Goal: Browse casually

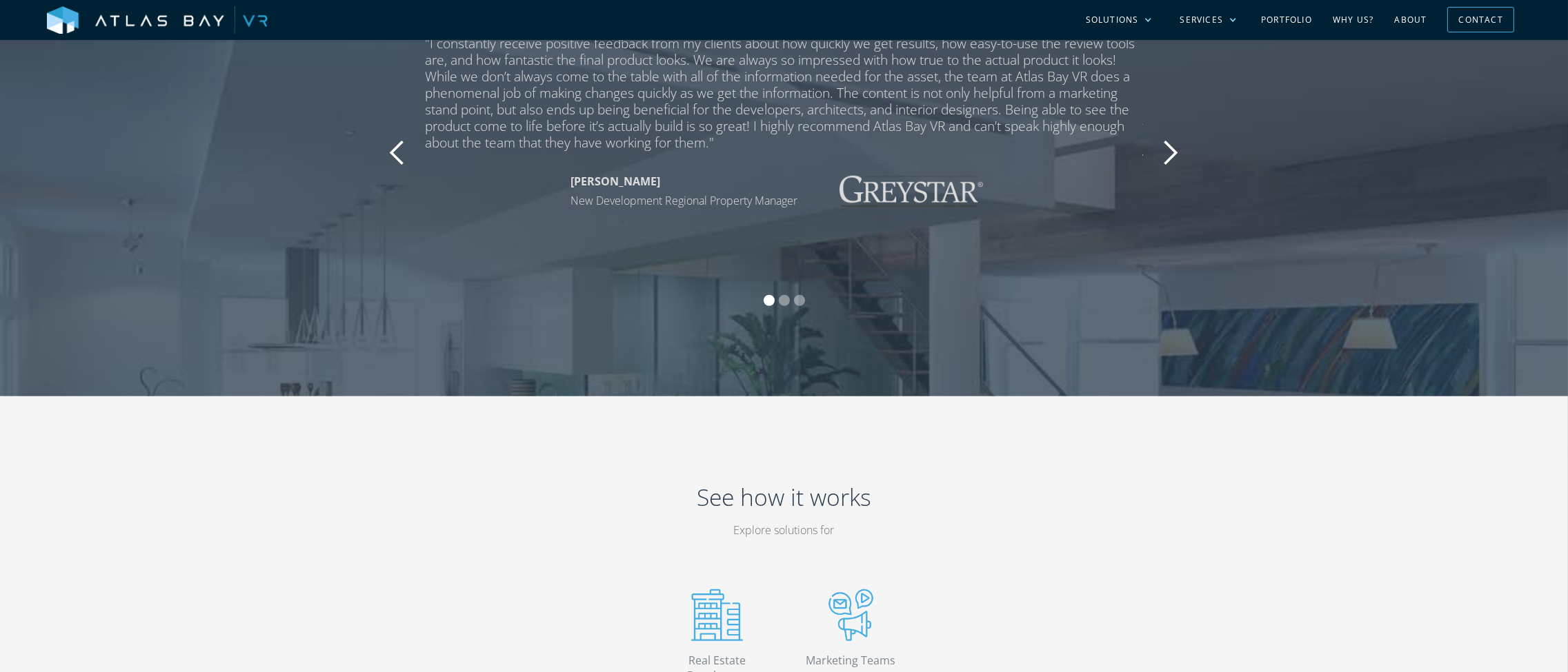
scroll to position [2735, 0]
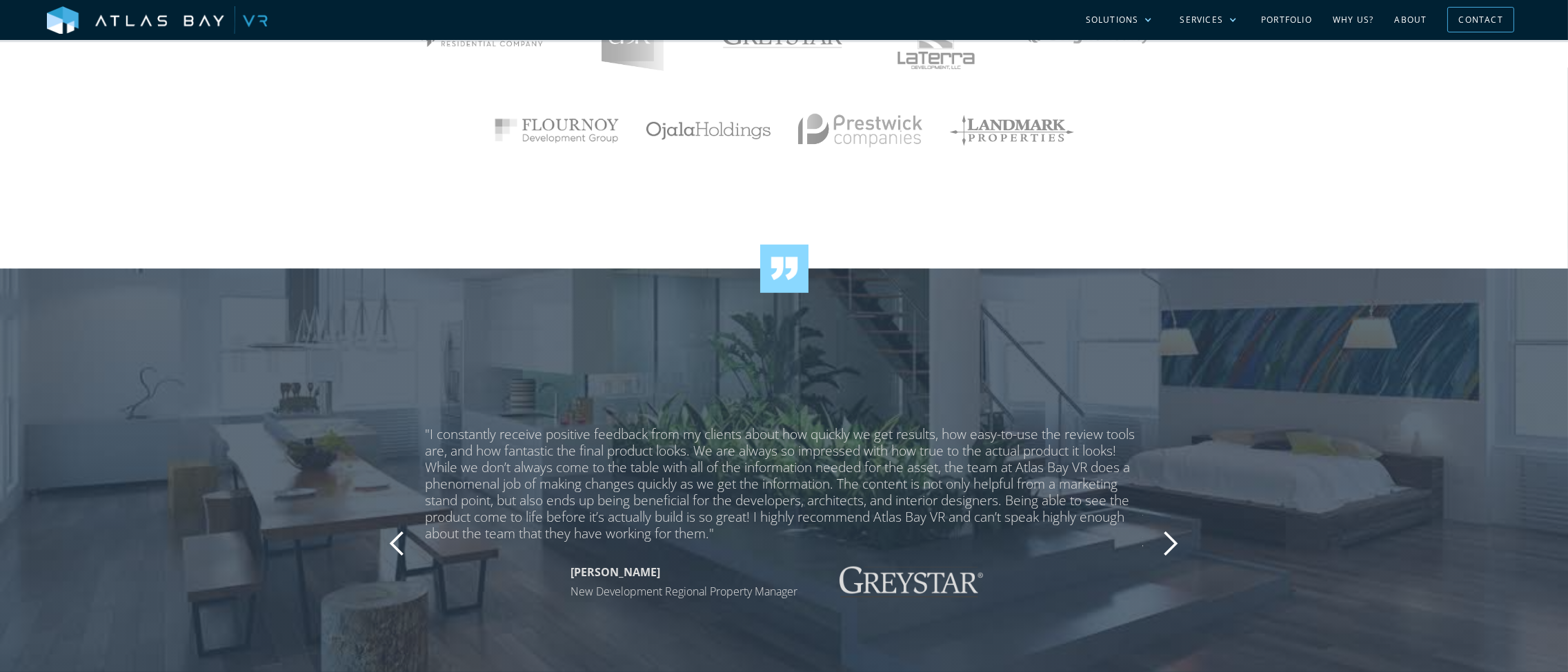
click at [1164, 546] on div "next slide" at bounding box center [1170, 544] width 28 height 28
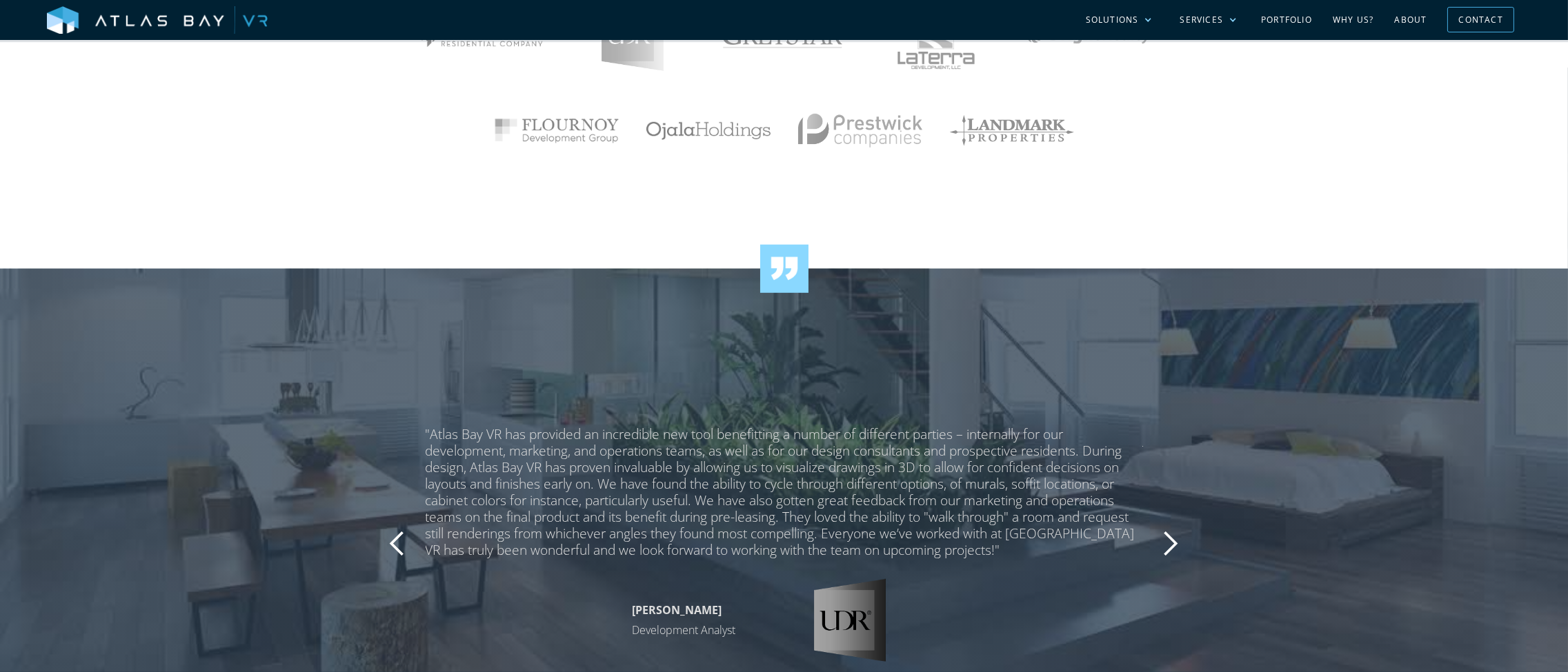
click at [1164, 546] on div "next slide" at bounding box center [1170, 544] width 28 height 28
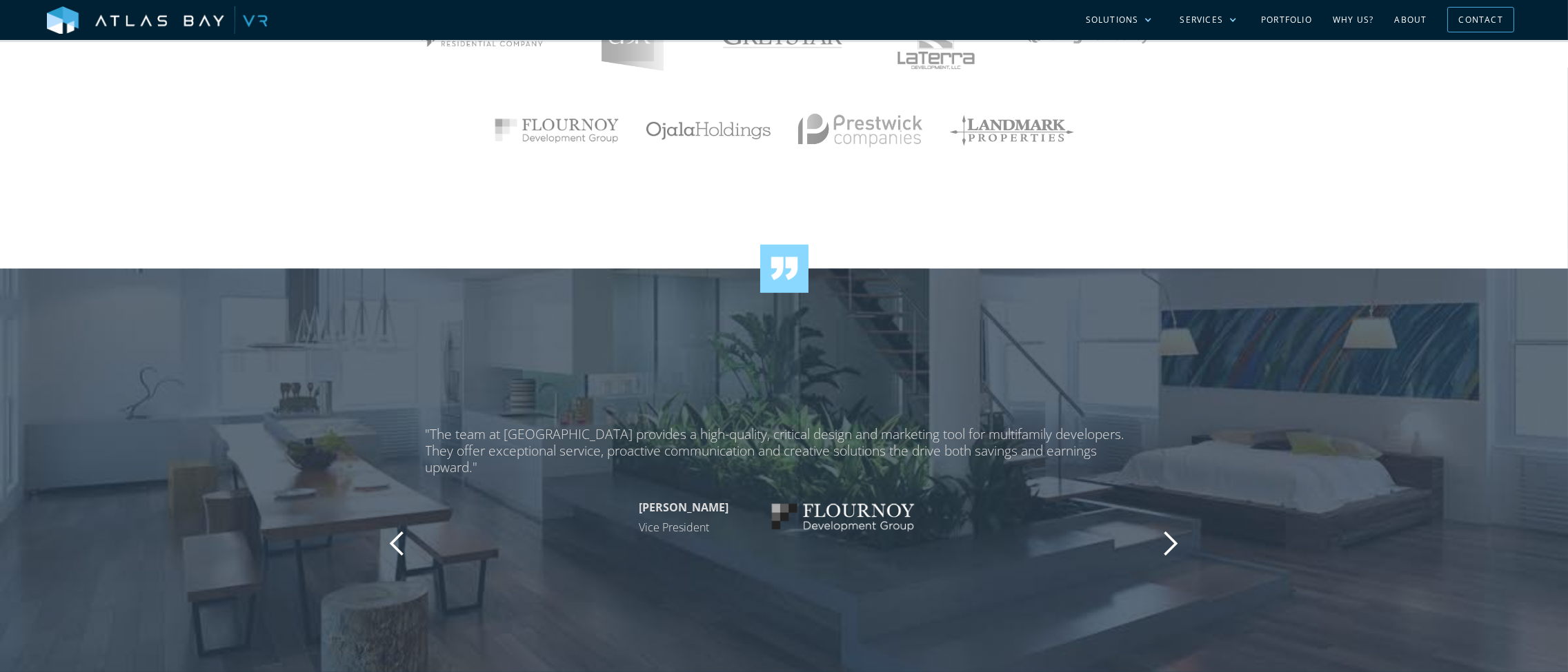
click at [1164, 547] on div "next slide" at bounding box center [1170, 544] width 28 height 28
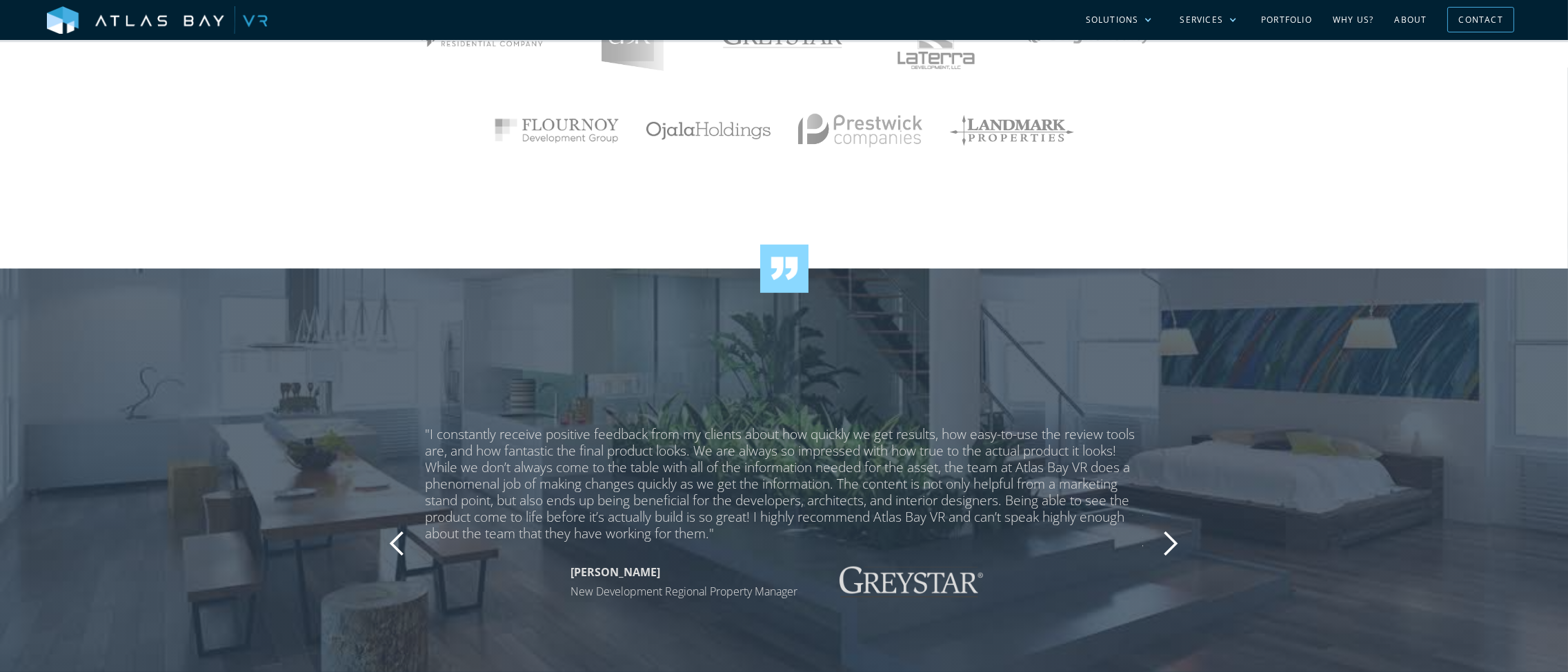
click at [1164, 547] on div "next slide" at bounding box center [1170, 544] width 28 height 28
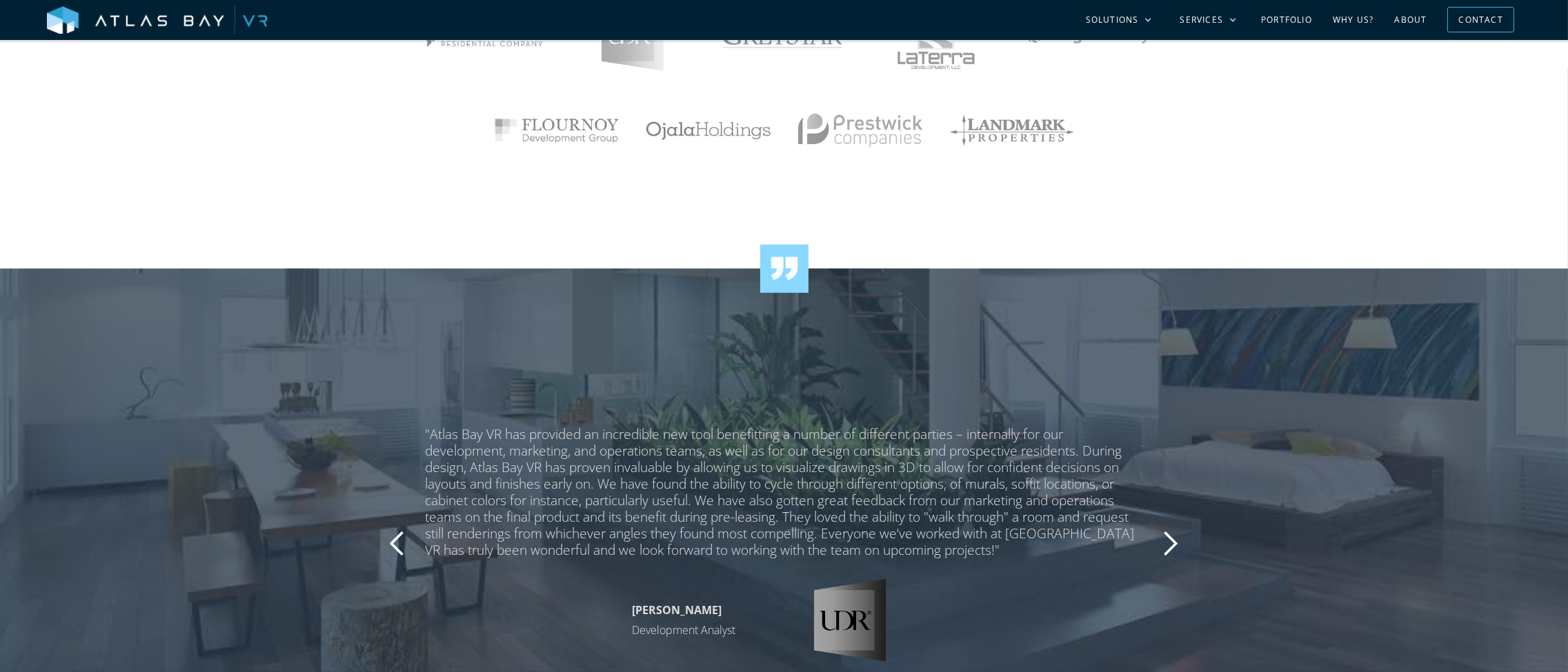
click at [1162, 547] on div "next slide" at bounding box center [1170, 544] width 28 height 28
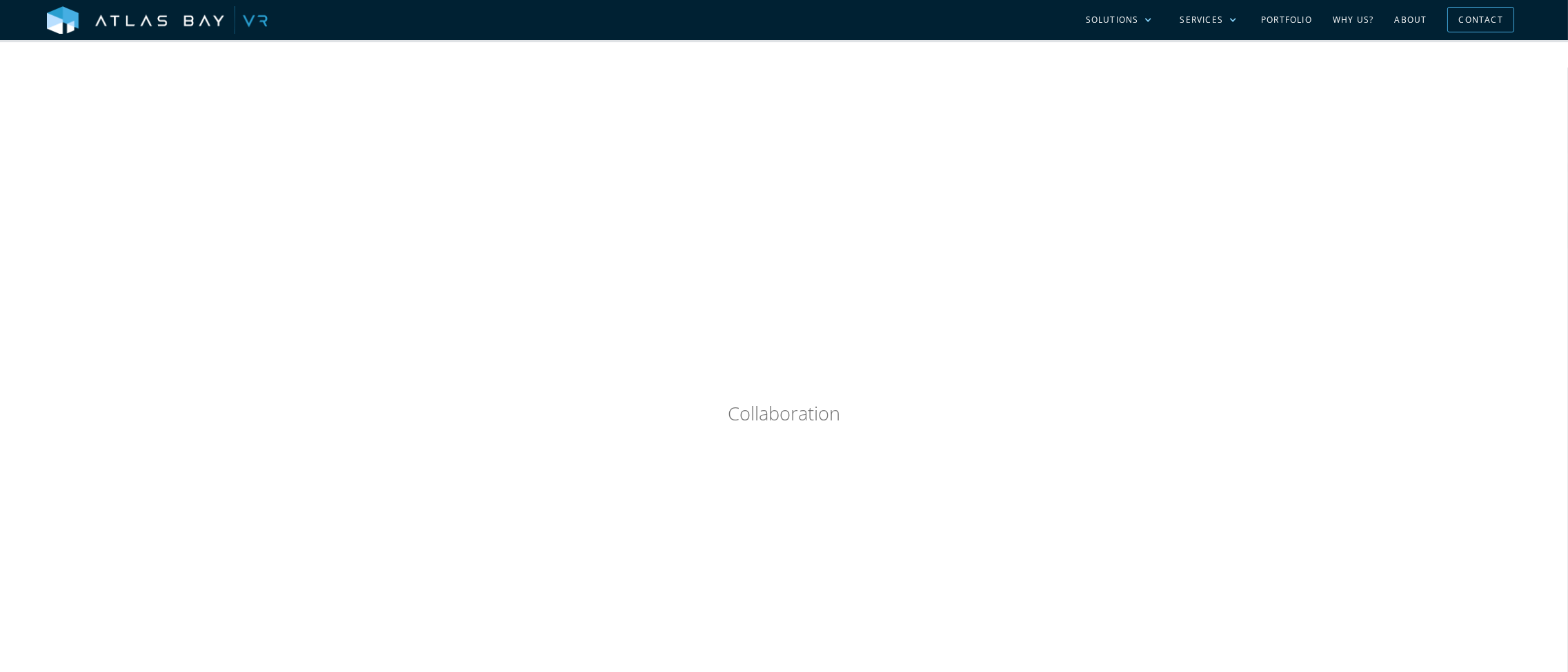
scroll to position [718, 0]
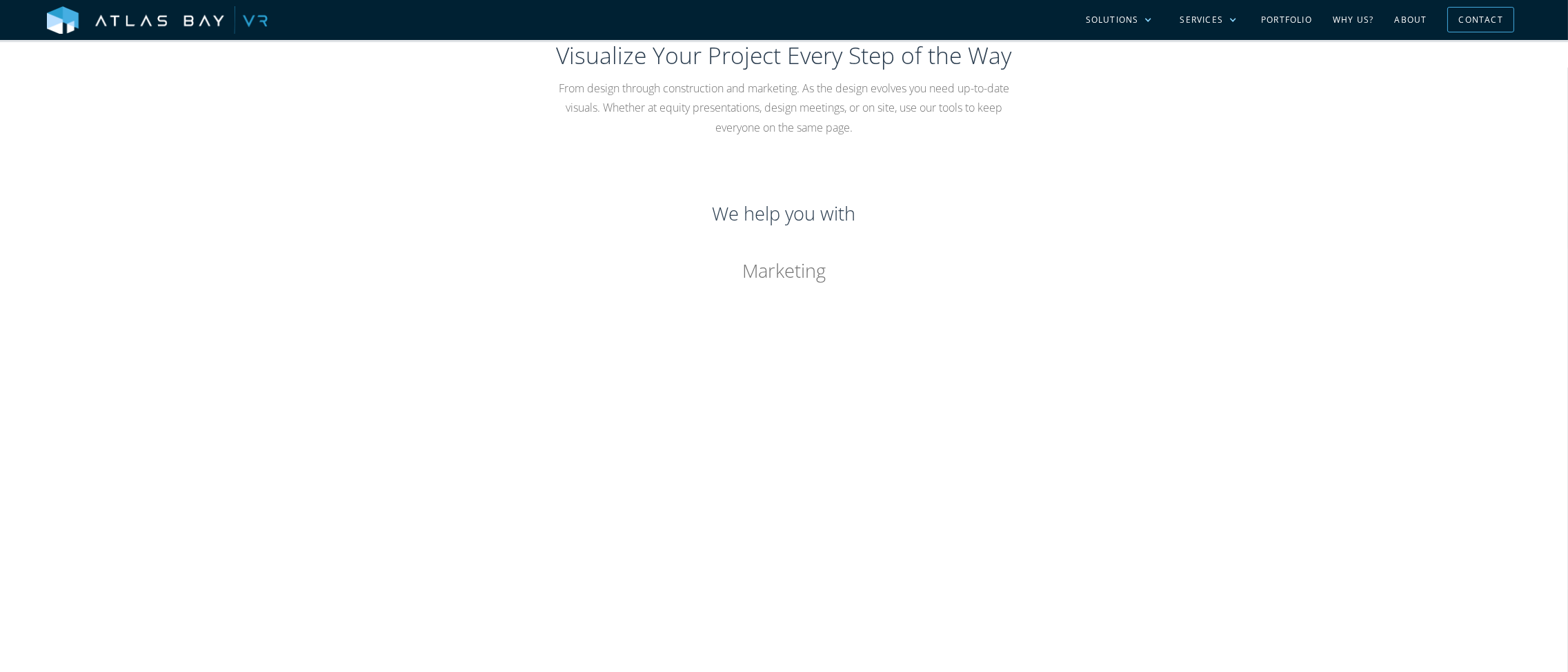
click at [1300, 290] on div "Visualize Your Project Every Step of the Way From design through construction a…" at bounding box center [784, 663] width 1568 height 1419
drag, startPoint x: 1382, startPoint y: 10, endPoint x: 1323, endPoint y: 205, distance: 203.7
click at [1323, 205] on div "Visualize Your Project Every Step of the Way From design through construction a…" at bounding box center [784, 663] width 1568 height 1419
click at [143, 333] on div "Visualize Your Project Every Step of the Way From design through construction a…" at bounding box center [784, 663] width 1568 height 1419
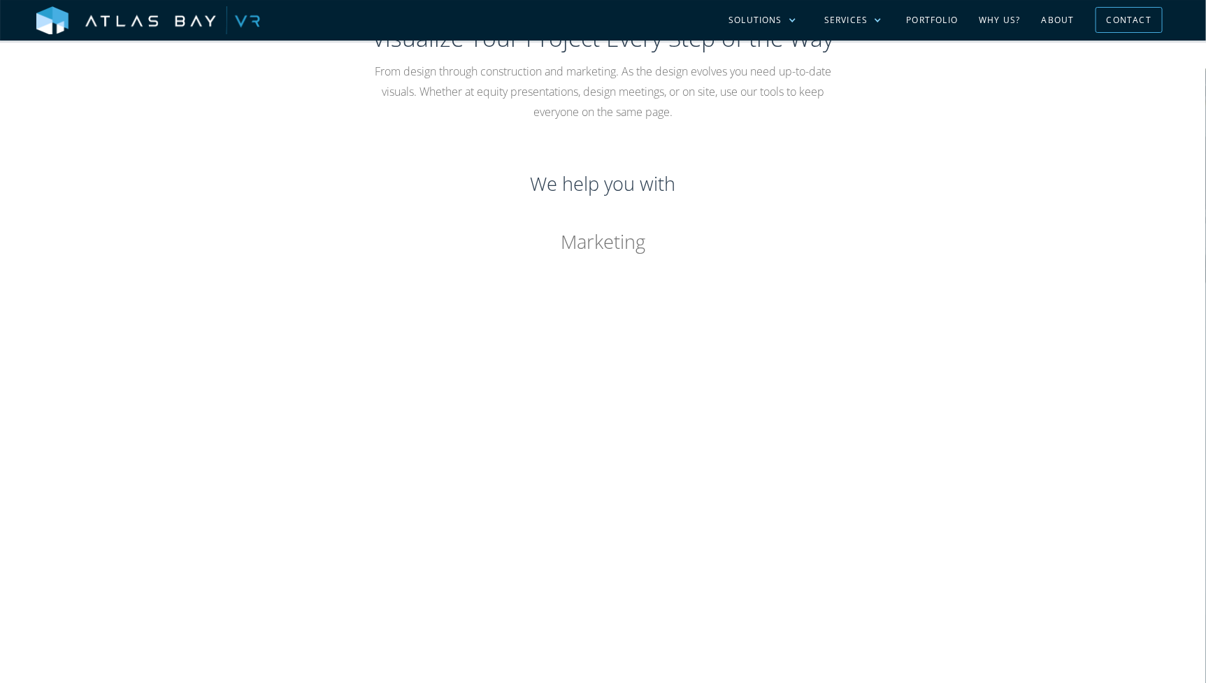
click at [614, 243] on div "Marketing" at bounding box center [603, 242] width 839 height 20
click at [601, 245] on div "Marketing" at bounding box center [603, 242] width 839 height 20
click at [599, 243] on div "Marketing" at bounding box center [603, 242] width 839 height 20
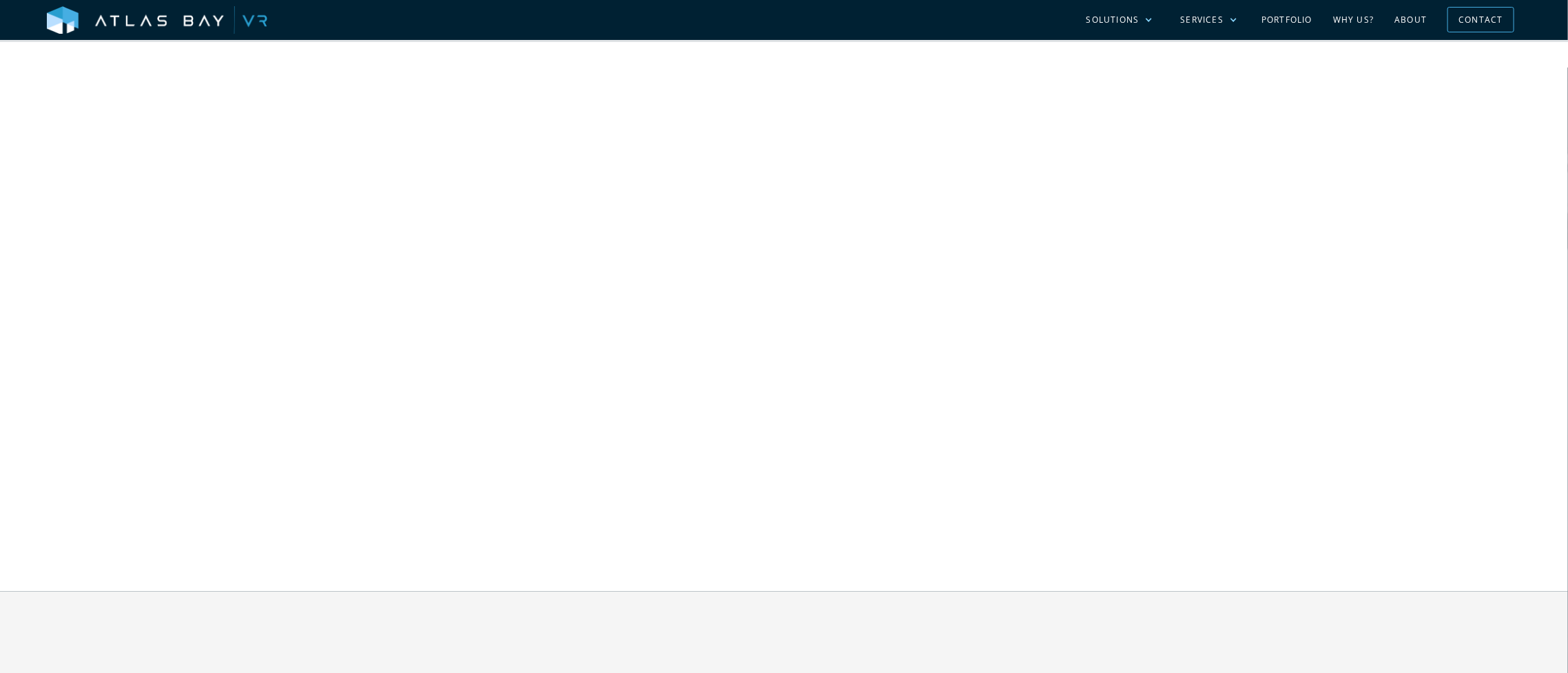
scroll to position [1889, 0]
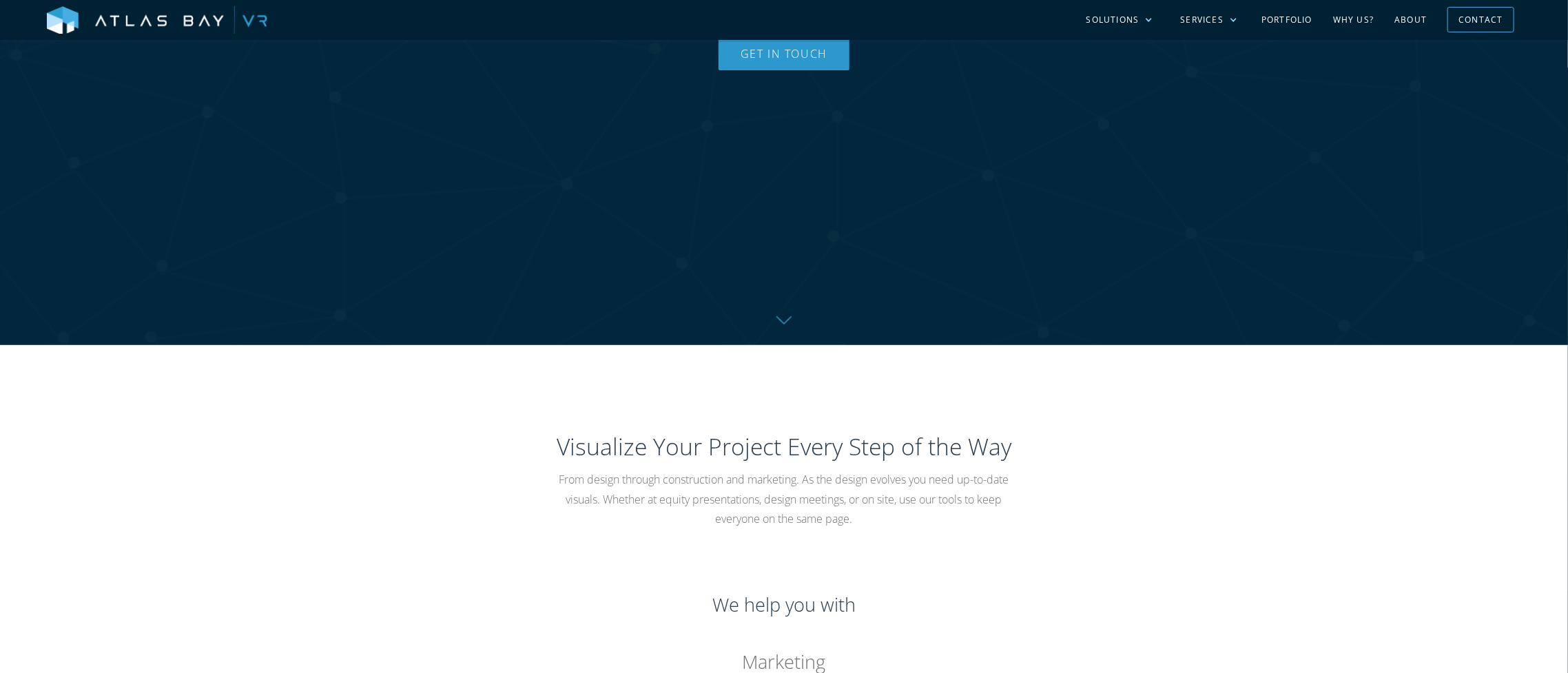
scroll to position [717, 0]
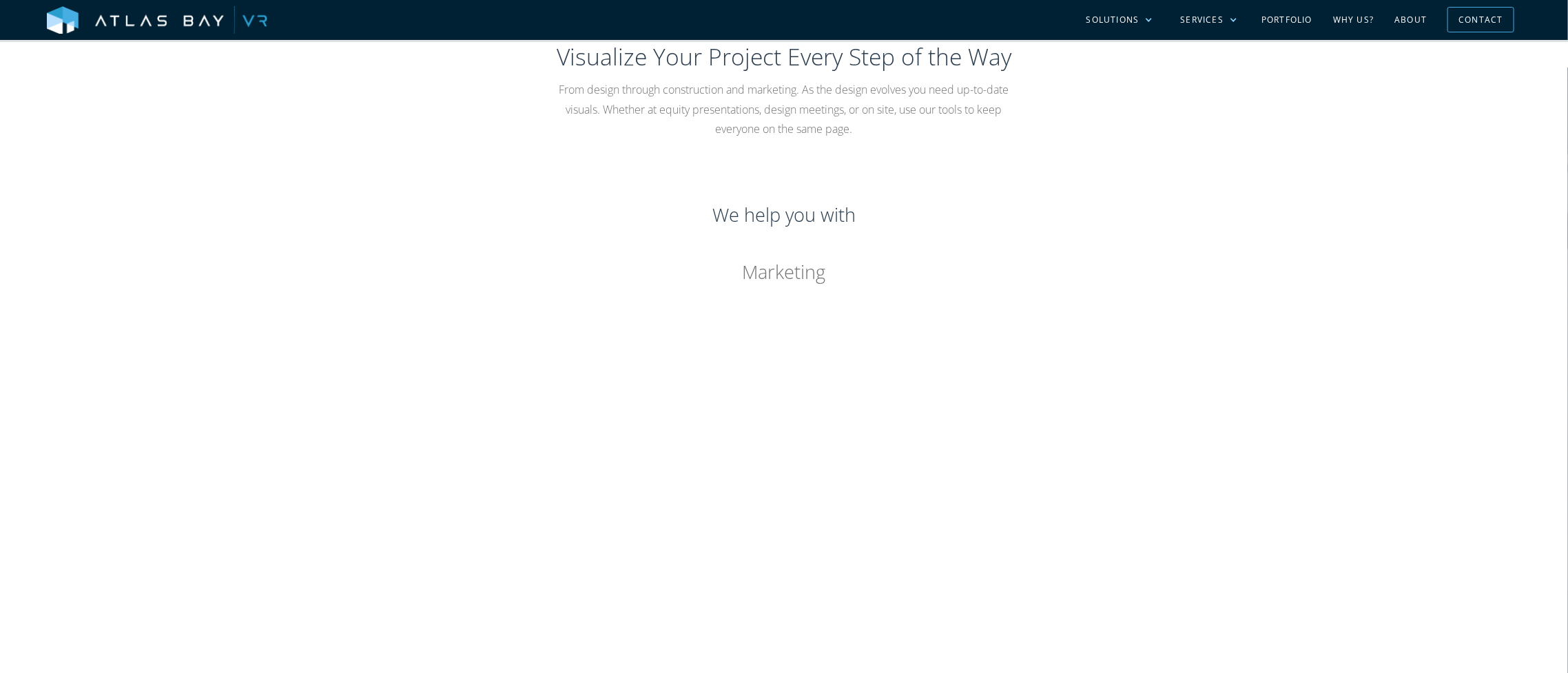
click at [983, 184] on div "Visualize Your Project Every Step of the Way From design through construction a…" at bounding box center [784, 663] width 882 height 1260
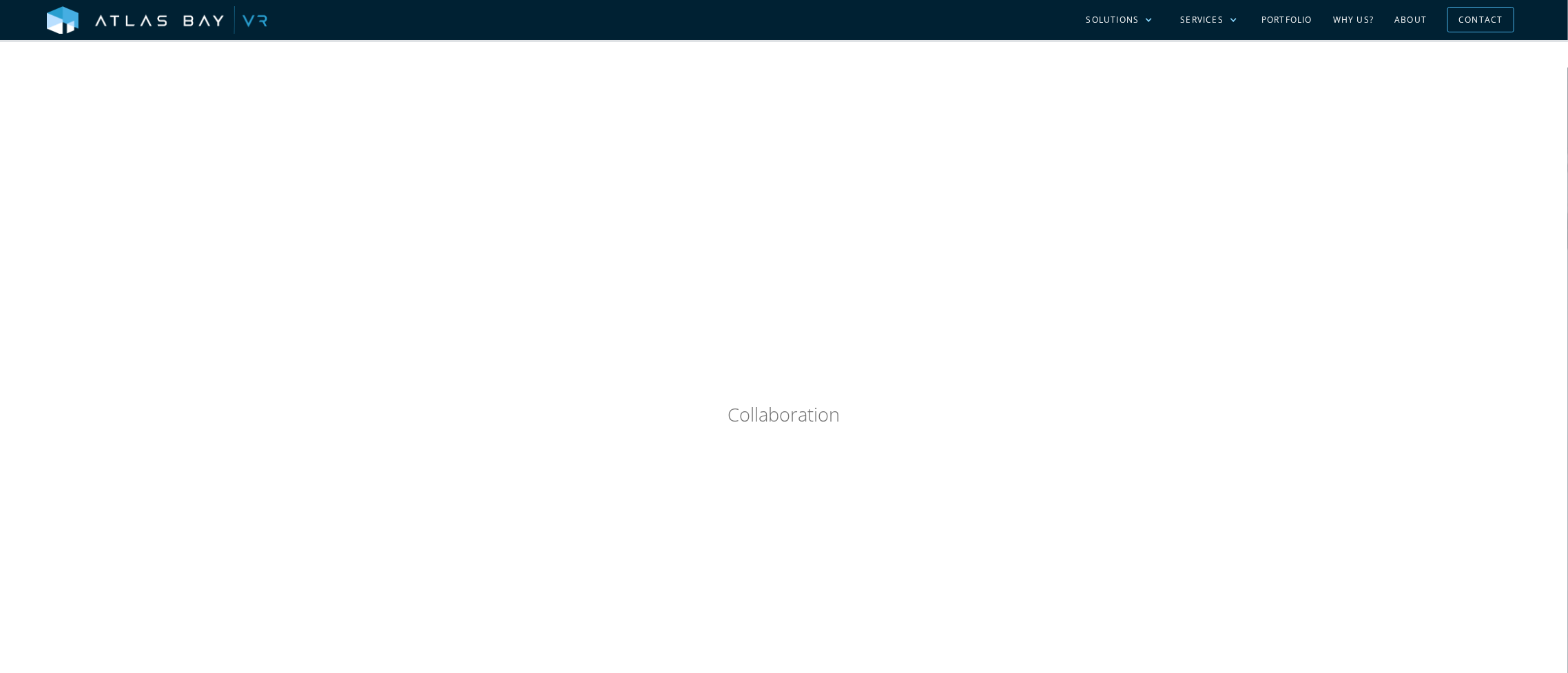
drag, startPoint x: 1367, startPoint y: 344, endPoint x: 1353, endPoint y: 341, distance: 14.3
click at [1367, 344] on div "Visualize Your Project Every Step of the Way From design through construction a…" at bounding box center [784, 273] width 1568 height 1417
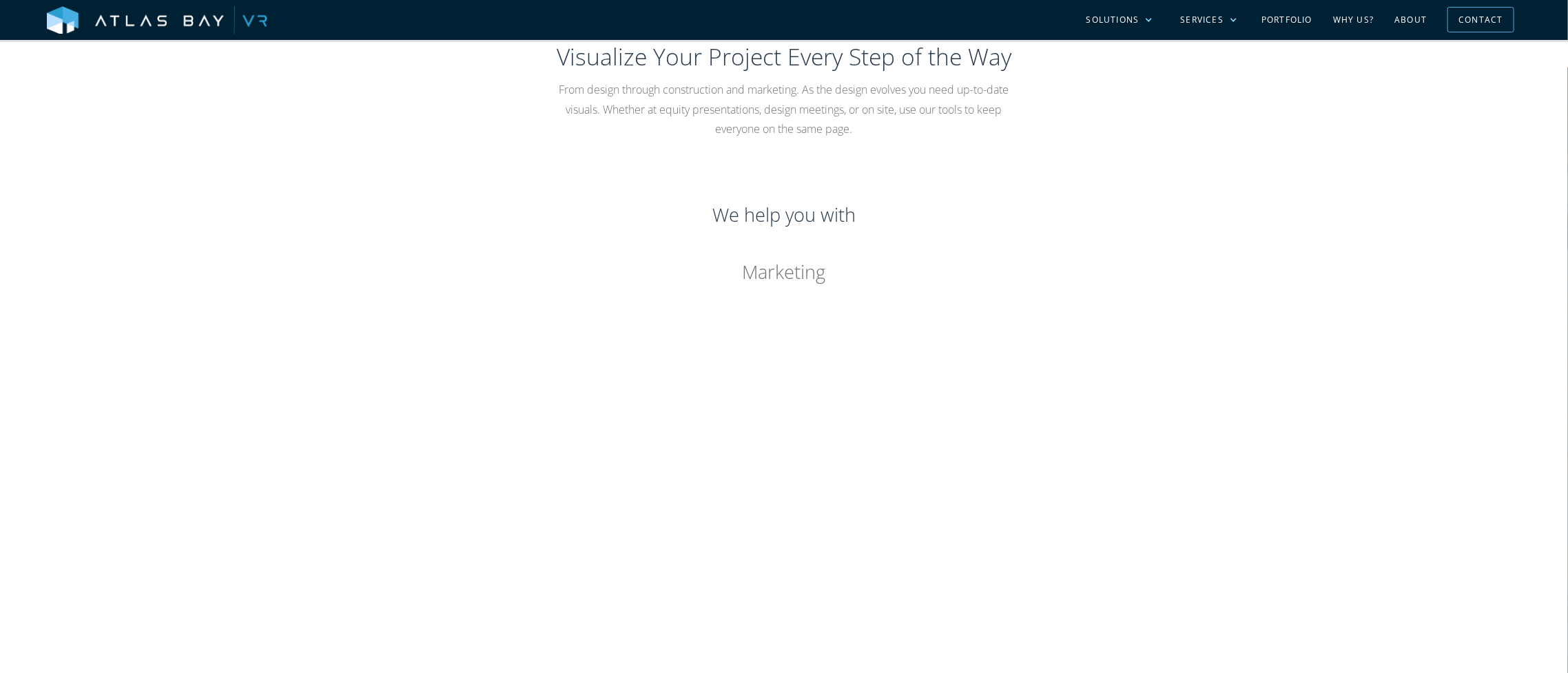
drag, startPoint x: 792, startPoint y: 260, endPoint x: 791, endPoint y: 272, distance: 12.0
click at [791, 262] on div "Marketing" at bounding box center [784, 272] width 827 height 20
click at [792, 275] on div "Marketing" at bounding box center [784, 272] width 827 height 20
